Goal: Information Seeking & Learning: Learn about a topic

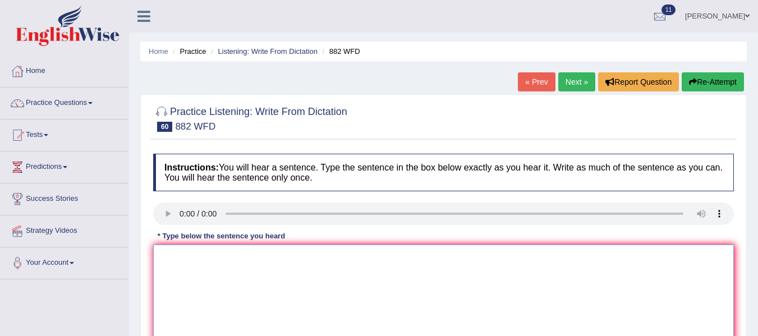
click at [192, 263] on textarea at bounding box center [443, 299] width 581 height 109
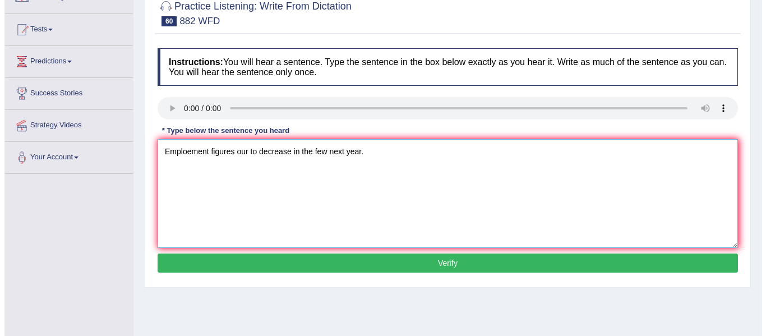
scroll to position [107, 0]
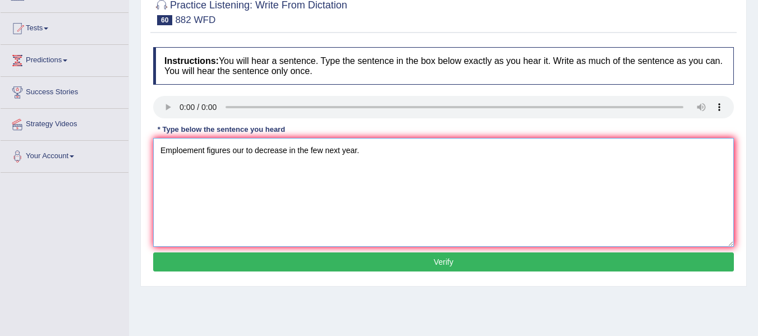
type textarea "Emploement figures our to decrease in the few next year."
click at [397, 260] on button "Verify" at bounding box center [443, 261] width 581 height 19
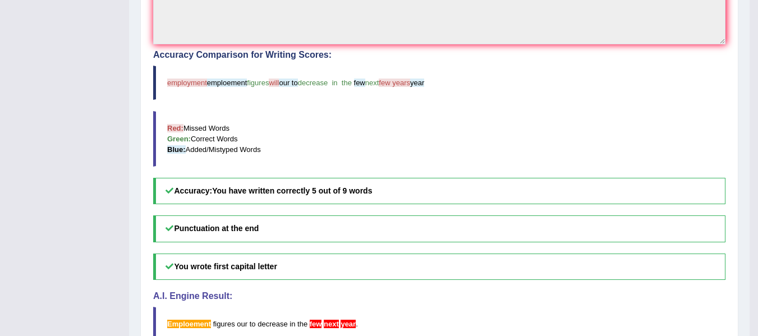
scroll to position [326, 0]
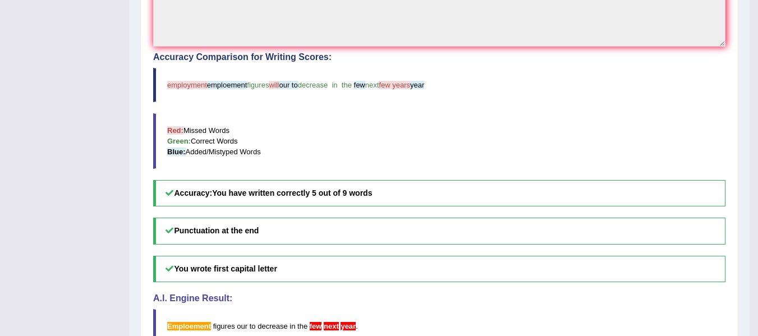
click at [410, 87] on span "few years" at bounding box center [394, 85] width 31 height 8
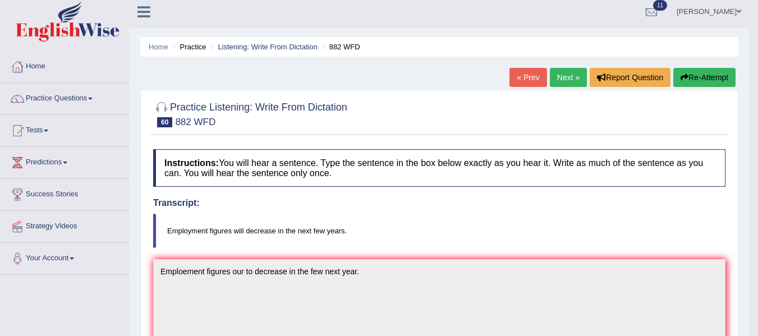
scroll to position [4, 0]
click at [561, 82] on link "Next »" at bounding box center [568, 77] width 37 height 19
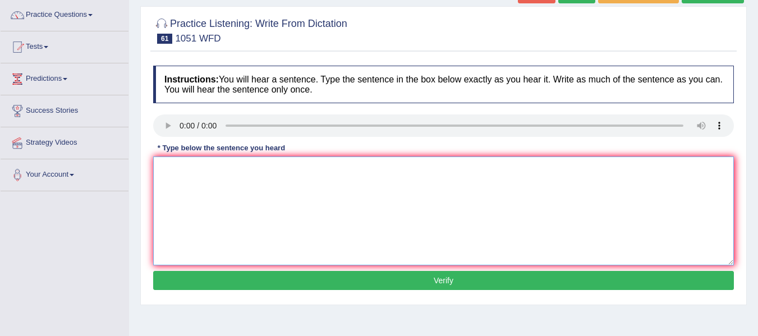
click at [214, 190] on textarea at bounding box center [443, 210] width 581 height 109
click at [227, 172] on textarea "Open da" at bounding box center [443, 210] width 581 height 109
type textarea "Open days for ungraduated call all around you for campus visits."
click at [397, 277] on button "Verify" at bounding box center [443, 280] width 581 height 19
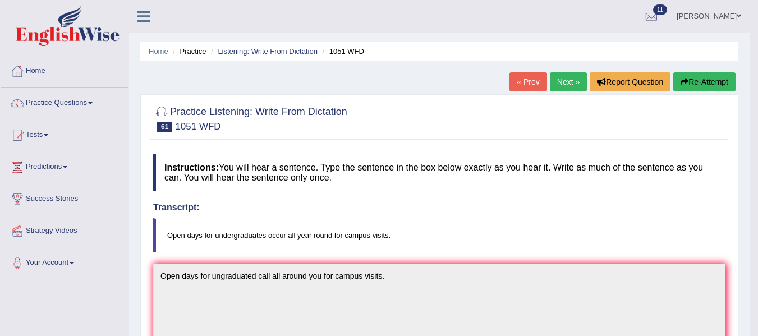
click at [561, 77] on link "Next »" at bounding box center [568, 81] width 37 height 19
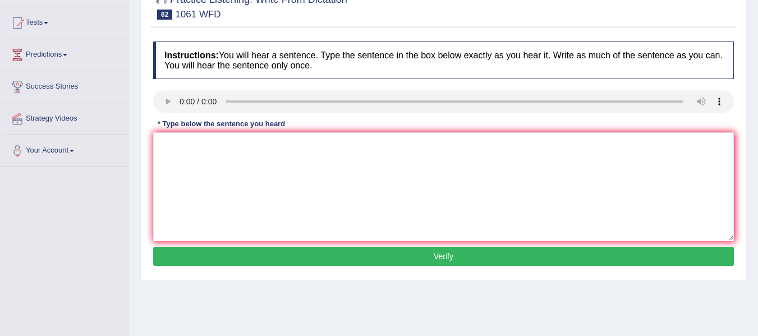
scroll to position [113, 0]
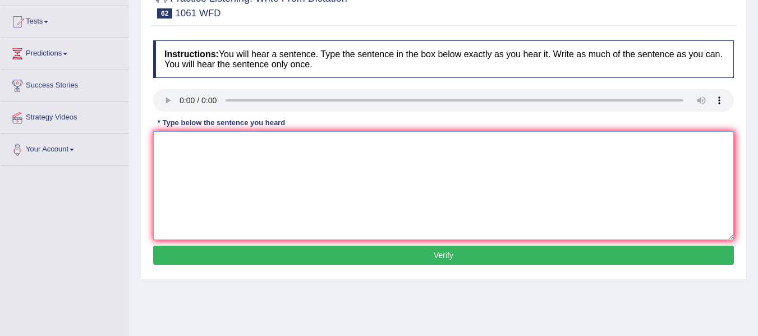
click at [201, 156] on textarea at bounding box center [443, 185] width 581 height 109
click at [266, 145] on textarea "It is argiu that the studants" at bounding box center [443, 185] width 581 height 109
type textarea "It is argiu that the studants can leaarn more by collaboration a than individuo…"
click at [313, 257] on button "Verify" at bounding box center [443, 255] width 581 height 19
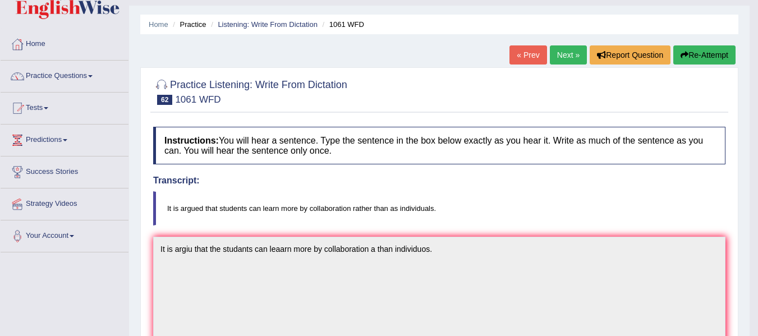
scroll to position [0, 0]
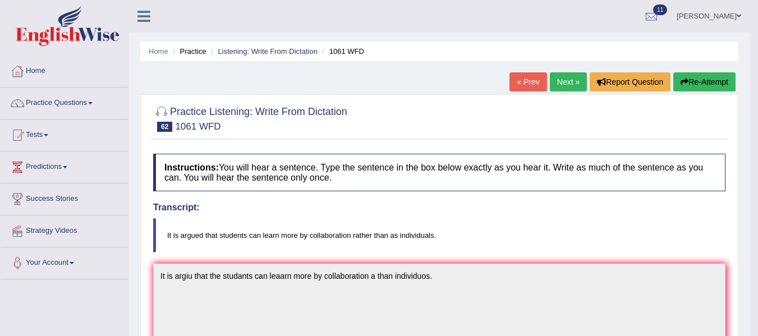
click at [568, 89] on link "Next »" at bounding box center [568, 81] width 37 height 19
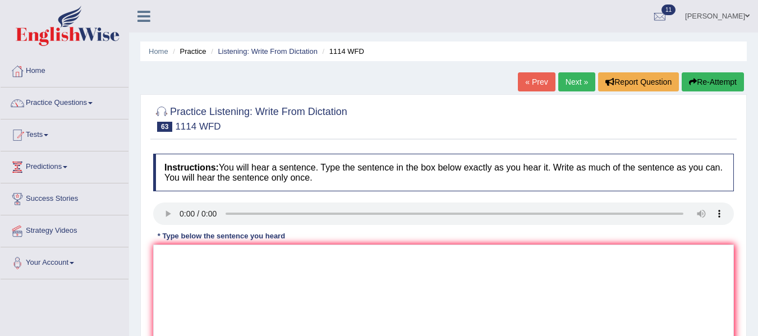
scroll to position [141, 0]
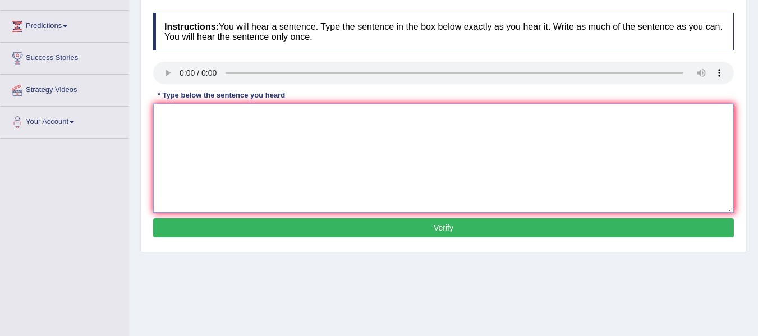
click at [191, 123] on textarea at bounding box center [443, 158] width 581 height 109
click at [178, 118] on textarea "Criatyvite is more important for undegraduats." at bounding box center [443, 158] width 581 height 109
click at [472, 117] on textarea "Criativity is more important for undegraduats." at bounding box center [443, 158] width 581 height 109
type textarea "Criativity is more important for undegraduats."
click at [452, 226] on button "Verify" at bounding box center [443, 227] width 581 height 19
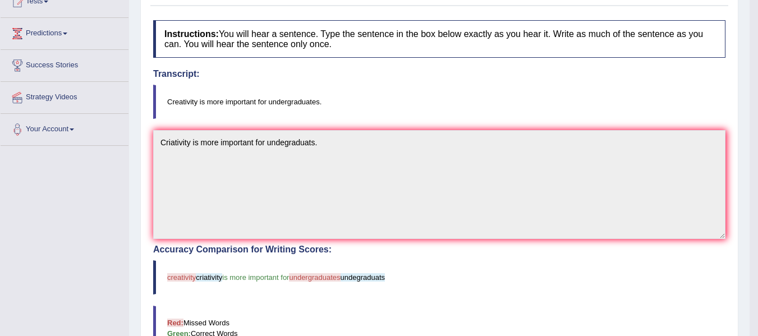
scroll to position [133, 0]
